Goal: Task Accomplishment & Management: Use online tool/utility

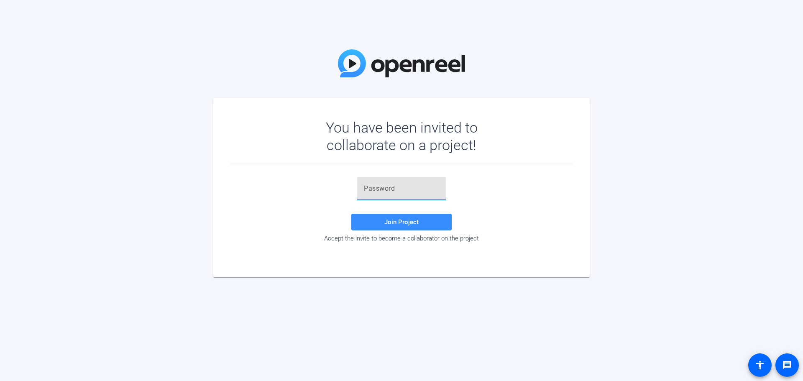
click at [389, 190] on input "text" at bounding box center [401, 189] width 75 height 10
paste input "f-]cYW"
type input "f-]cYW"
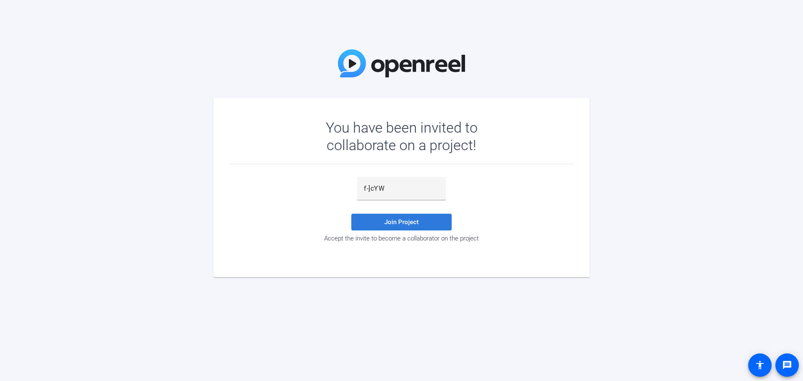
click at [383, 221] on span at bounding box center [401, 222] width 100 height 20
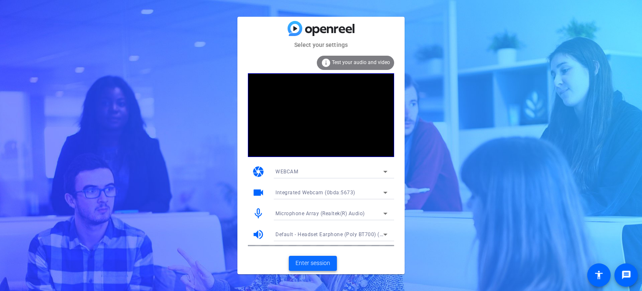
click at [310, 261] on span "Enter session" at bounding box center [313, 262] width 35 height 9
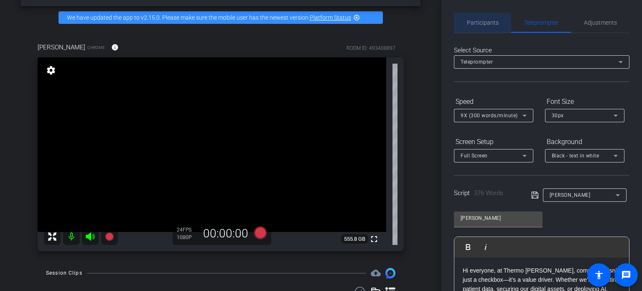
click at [480, 26] on span "Participants" at bounding box center [483, 23] width 32 height 6
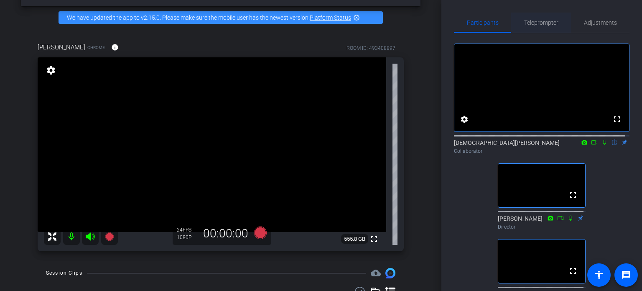
click at [535, 21] on span "Teleprompter" at bounding box center [541, 23] width 34 height 6
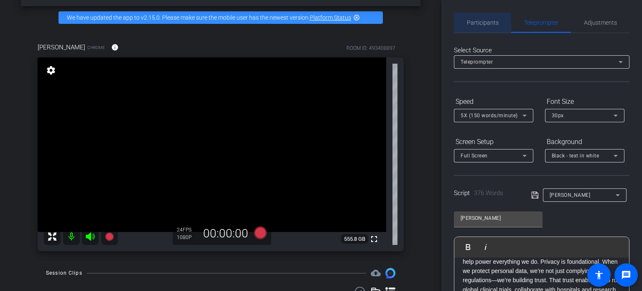
click at [479, 25] on span "Participants" at bounding box center [483, 23] width 32 height 6
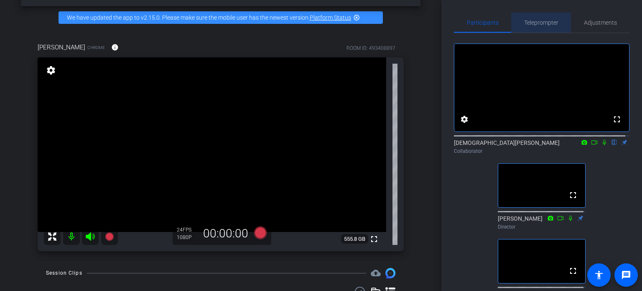
click at [528, 18] on span "Teleprompter" at bounding box center [541, 23] width 34 height 20
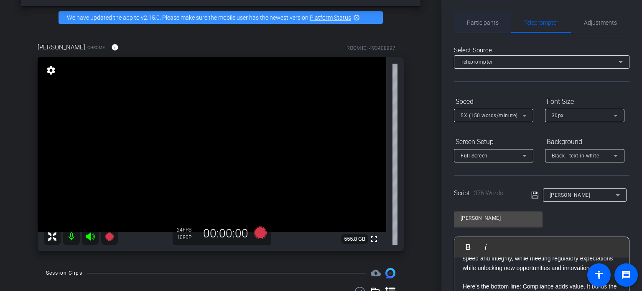
click at [477, 26] on span "Participants" at bounding box center [483, 23] width 32 height 20
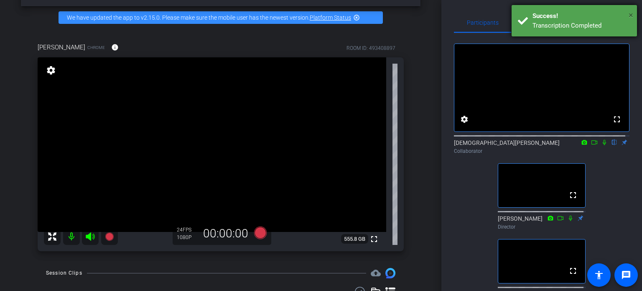
click at [630, 15] on span "×" at bounding box center [631, 15] width 5 height 10
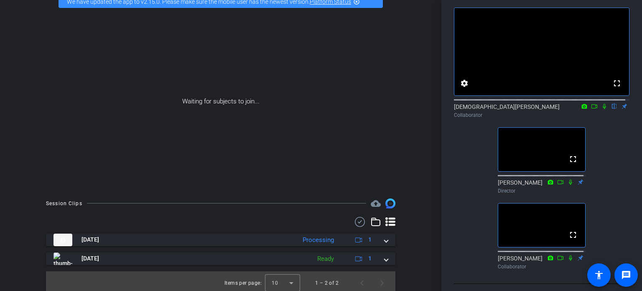
scroll to position [49, 0]
